Goal: Register for event/course

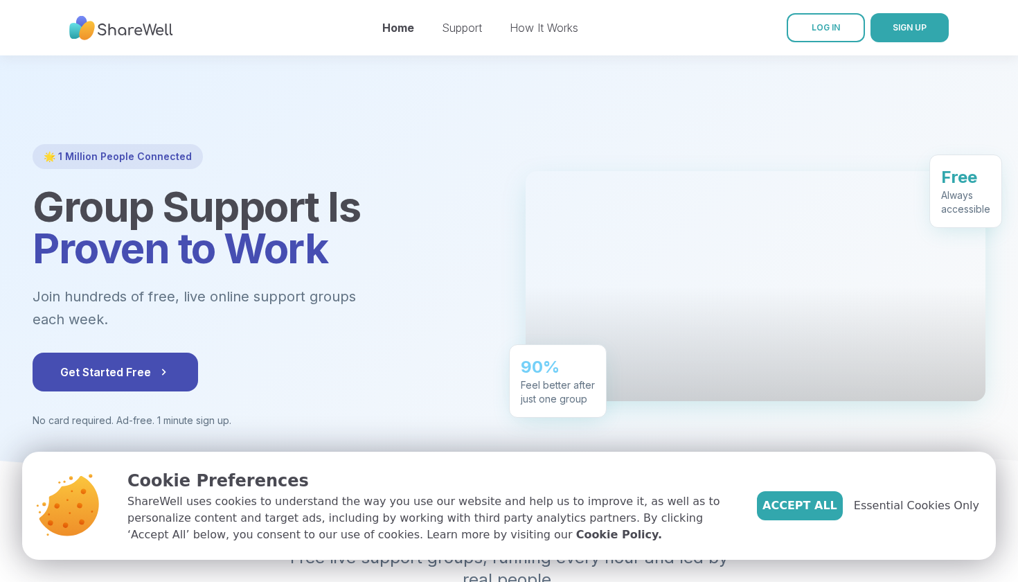
click at [148, 353] on button "Get Started Free" at bounding box center [116, 372] width 166 height 39
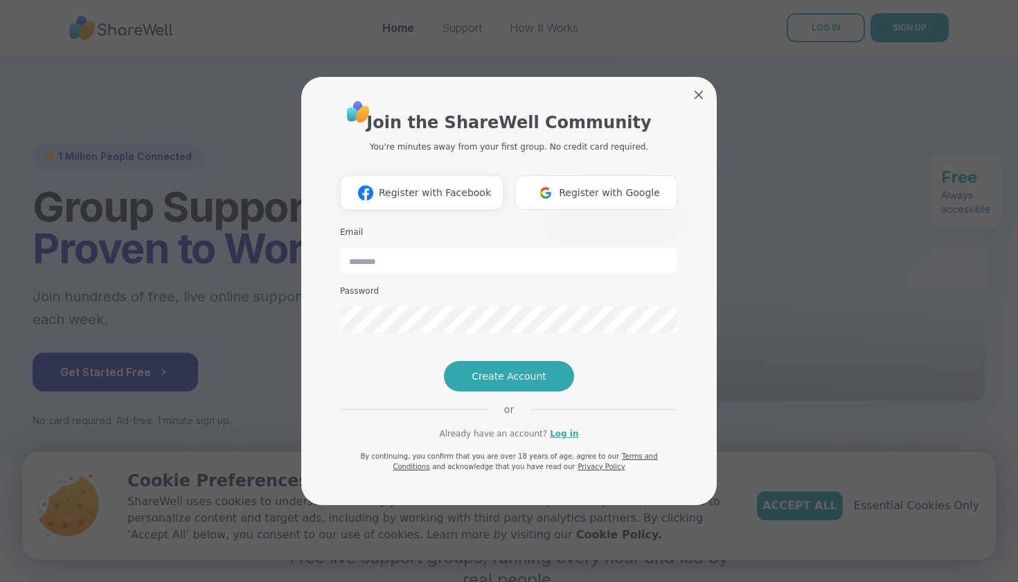
click at [601, 175] on button "Register with Google" at bounding box center [597, 192] width 164 height 35
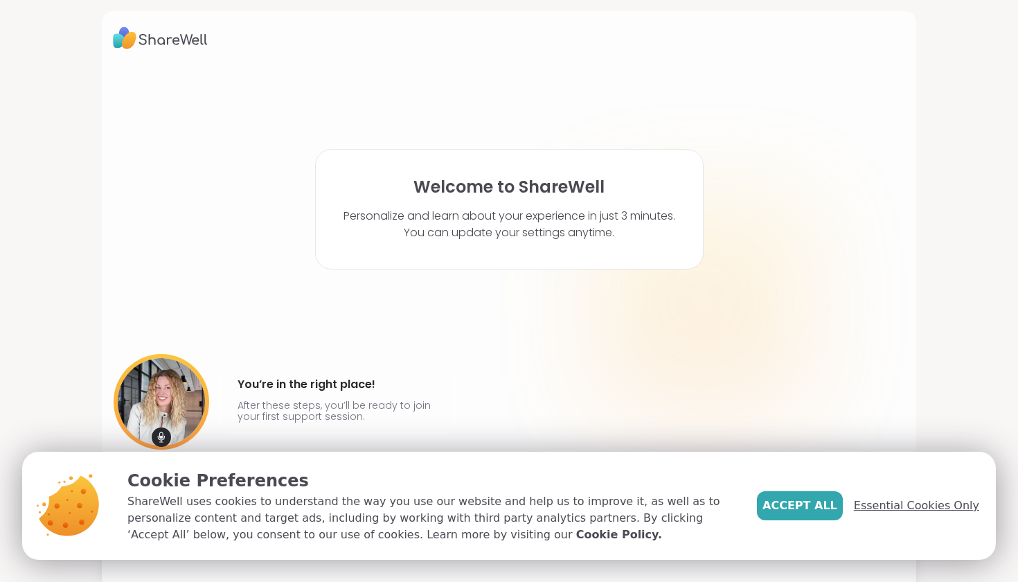
click at [936, 505] on span "Essential Cookies Only" at bounding box center [916, 505] width 125 height 17
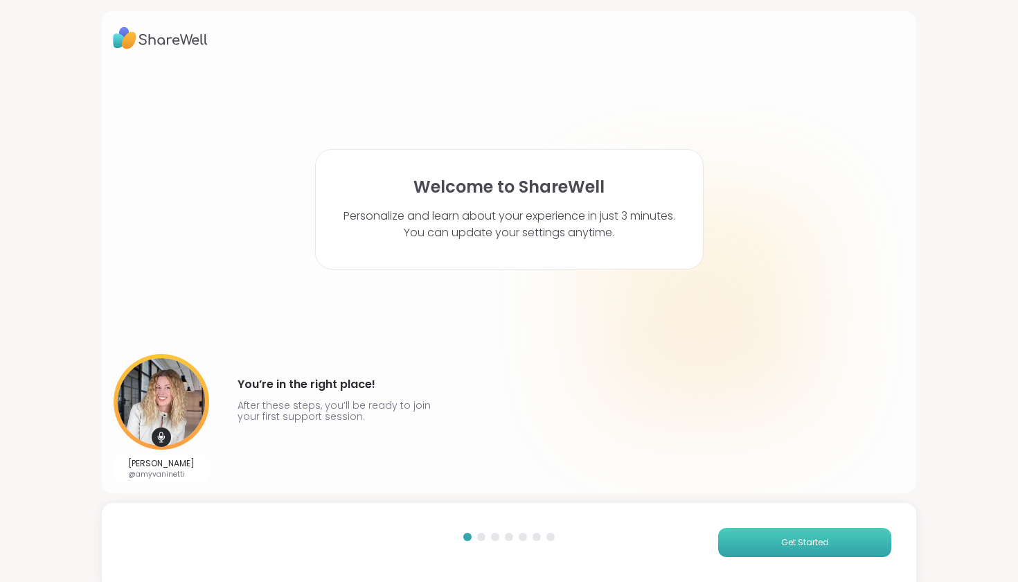
click at [799, 548] on span "Get Started" at bounding box center [805, 542] width 48 height 12
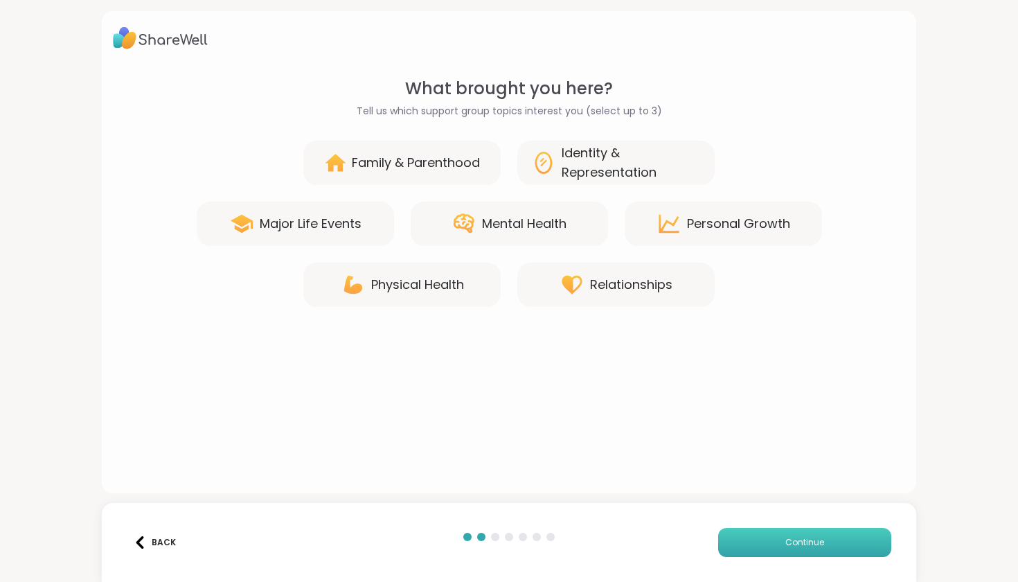
click at [799, 548] on span "Continue" at bounding box center [805, 542] width 39 height 12
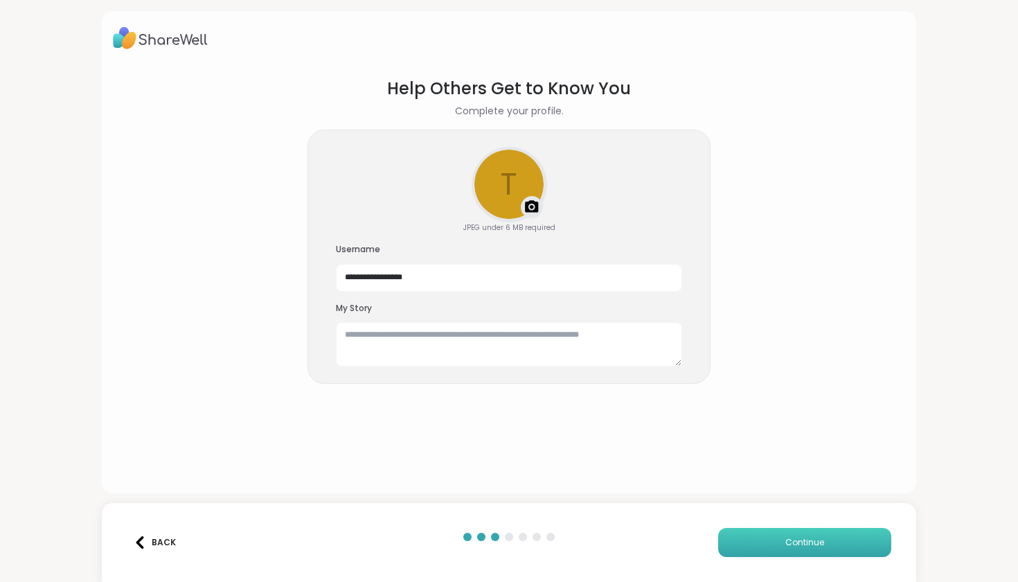
click at [799, 548] on span "Continue" at bounding box center [805, 542] width 39 height 12
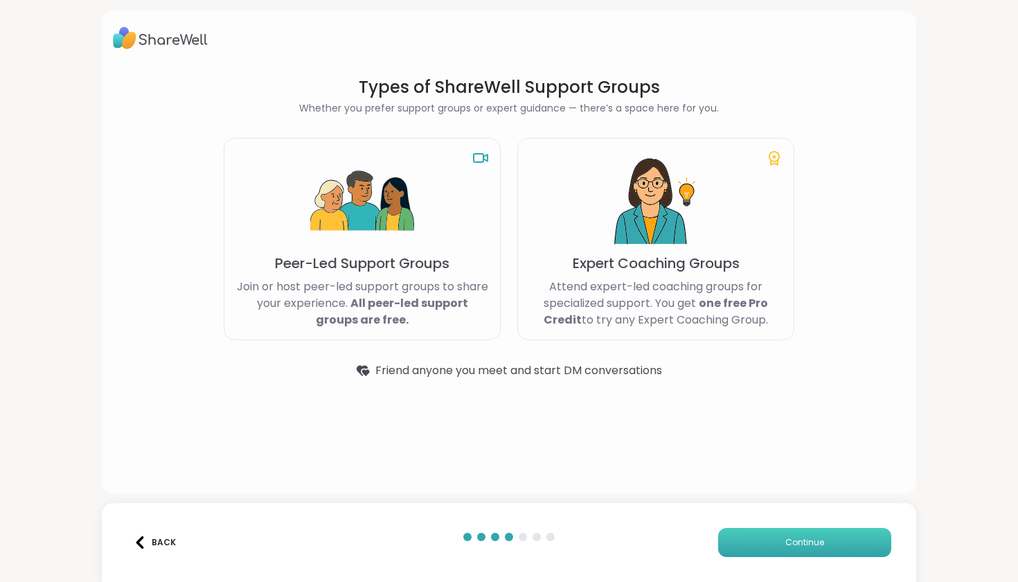
click at [799, 548] on span "Continue" at bounding box center [805, 542] width 39 height 12
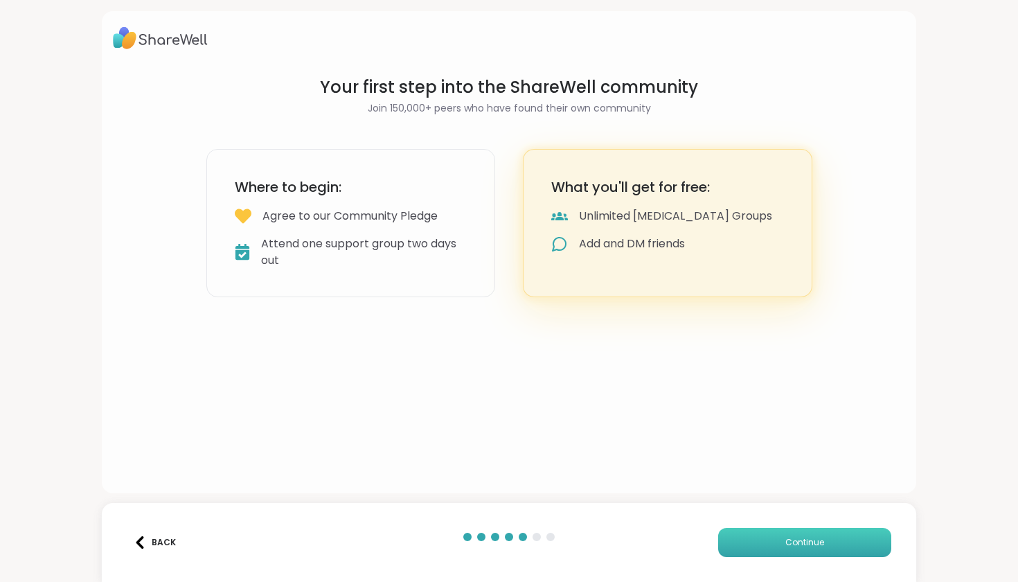
click at [799, 548] on span "Continue" at bounding box center [805, 542] width 39 height 12
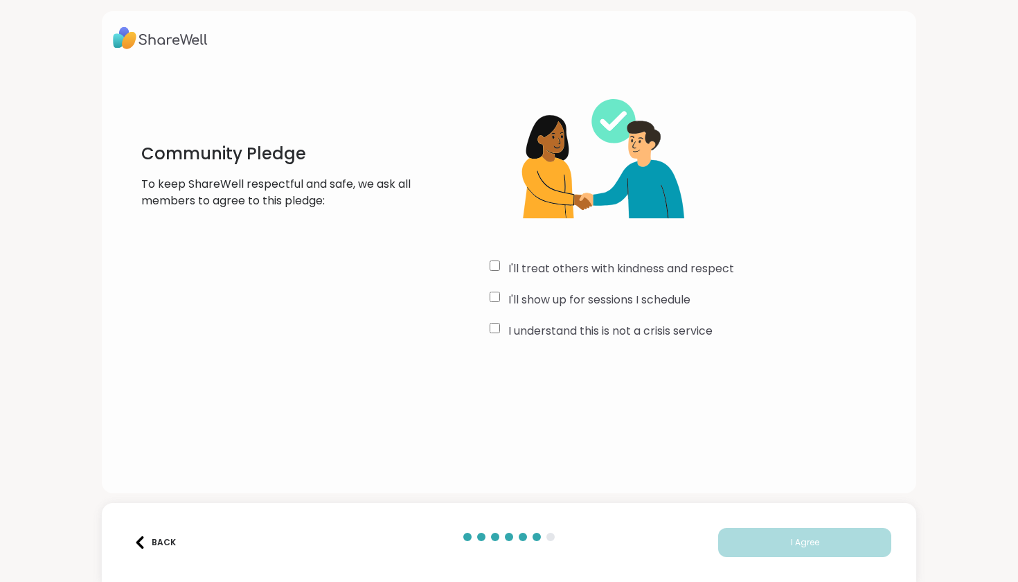
click at [498, 321] on div "I'll treat others with kindness and respect I'll show up for sessions I schedul…" at bounding box center [697, 209] width 415 height 267
click at [777, 542] on button "I Agree" at bounding box center [804, 542] width 173 height 29
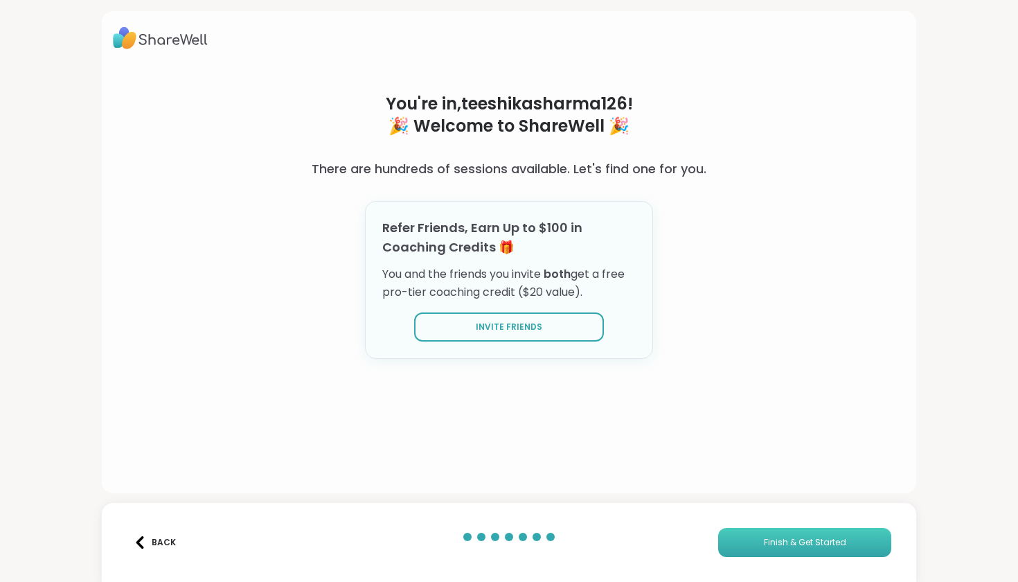
click at [772, 545] on span "Finish & Get Started" at bounding box center [805, 542] width 82 height 12
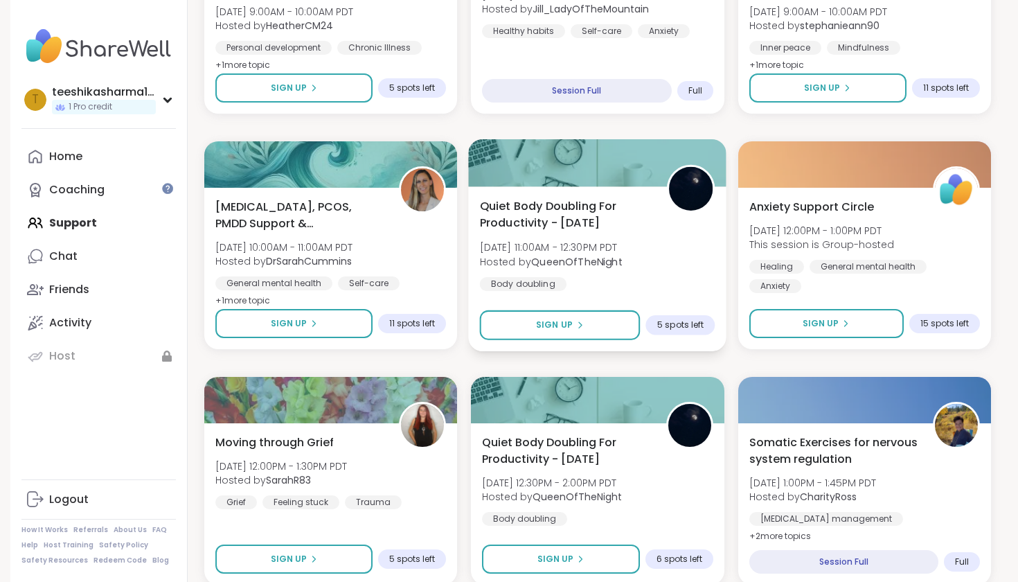
scroll to position [1541, 0]
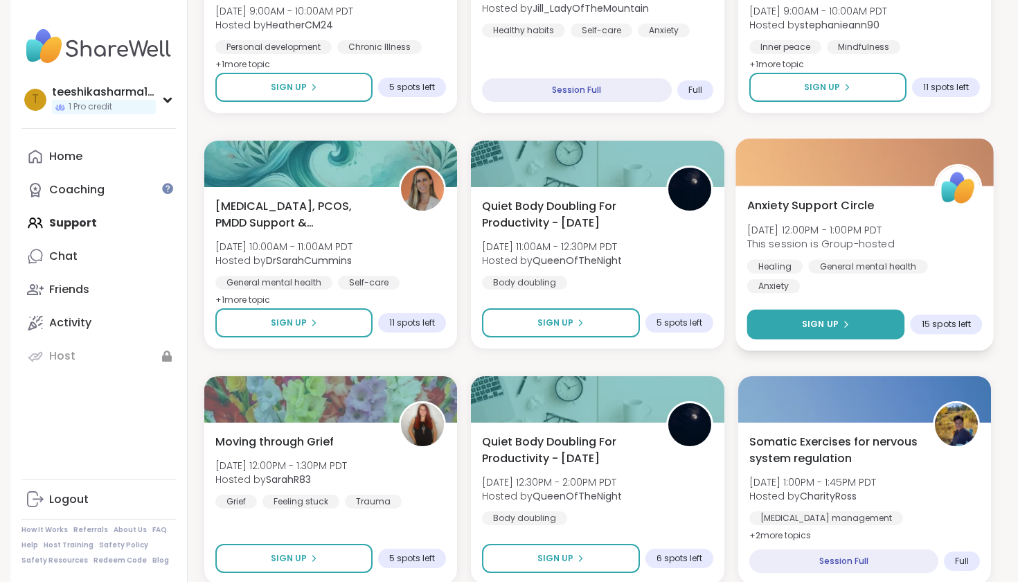
click at [779, 328] on button "Sign Up" at bounding box center [826, 325] width 158 height 30
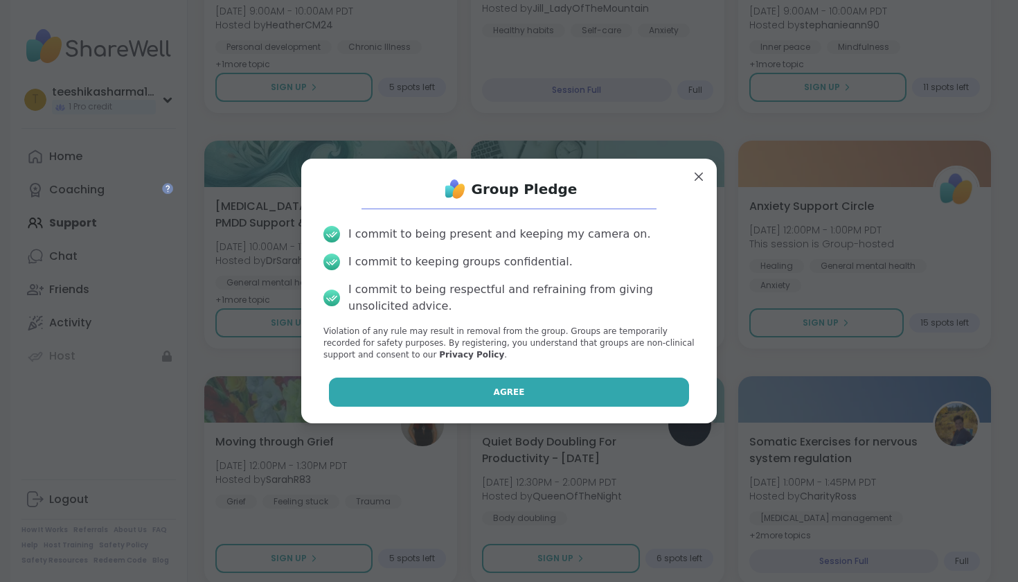
click at [536, 386] on button "Agree" at bounding box center [509, 392] width 361 height 29
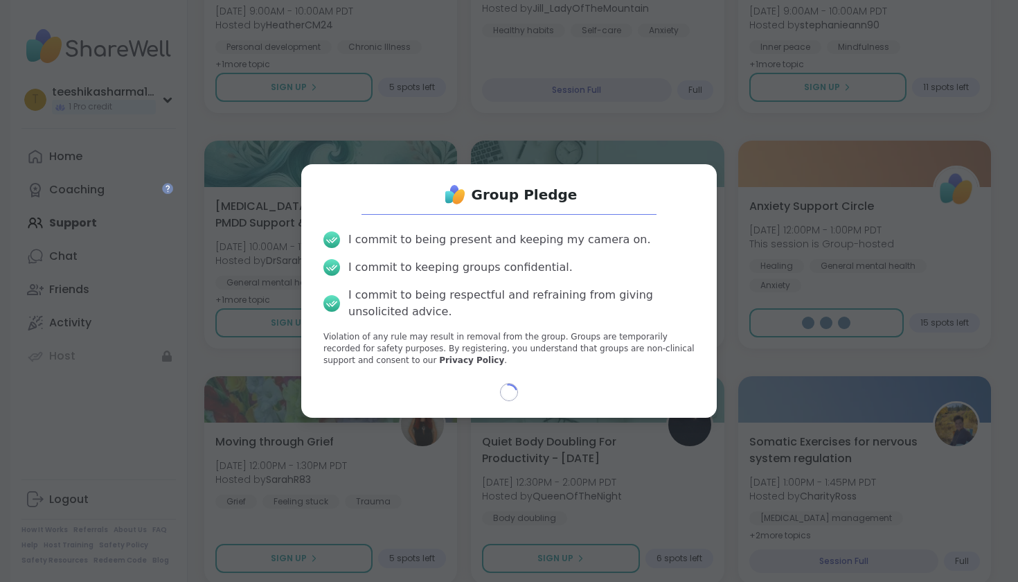
select select "**"
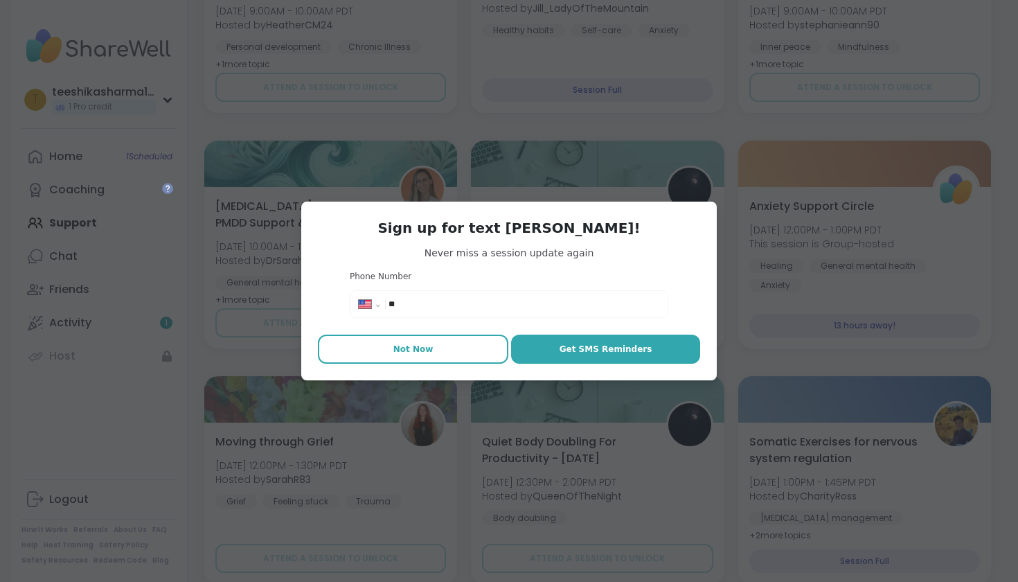
click at [421, 346] on span "Not Now" at bounding box center [414, 349] width 40 height 12
